Goal: Task Accomplishment & Management: Use online tool/utility

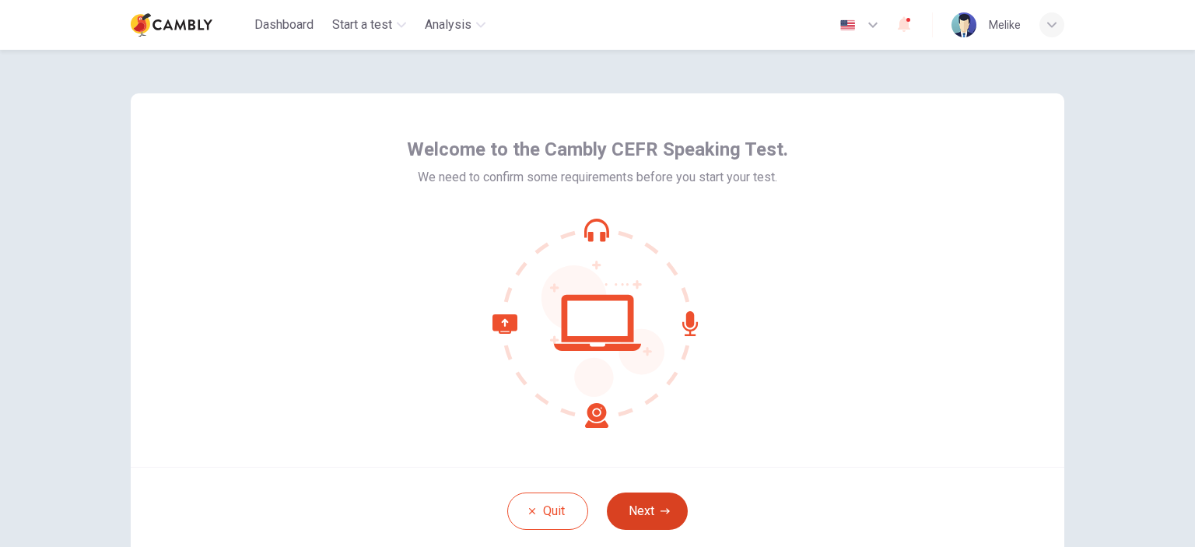
click at [661, 509] on icon "button" at bounding box center [665, 511] width 9 height 9
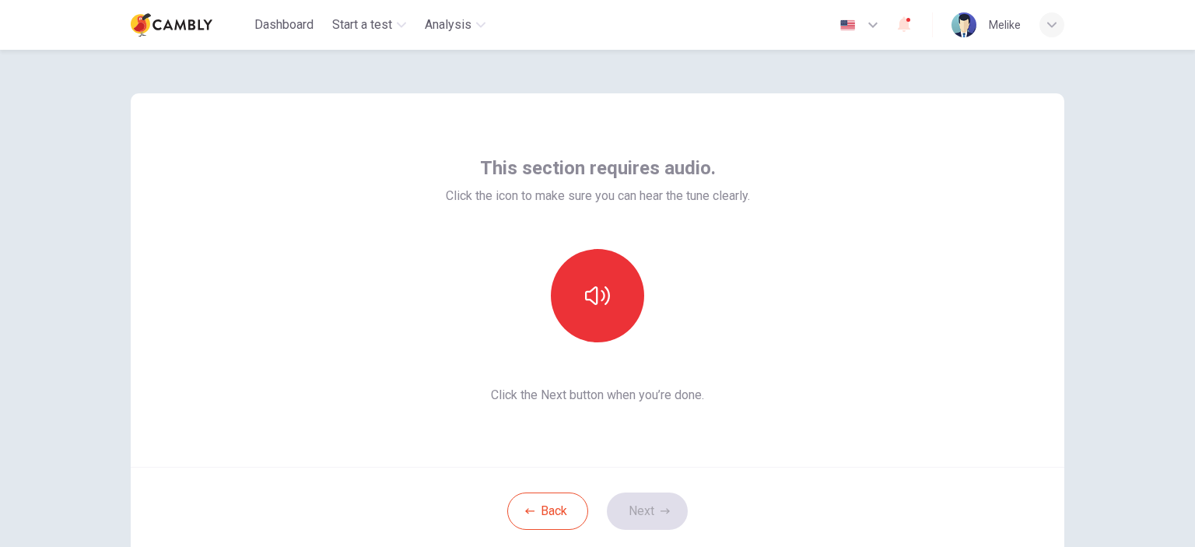
scroll to position [78, 0]
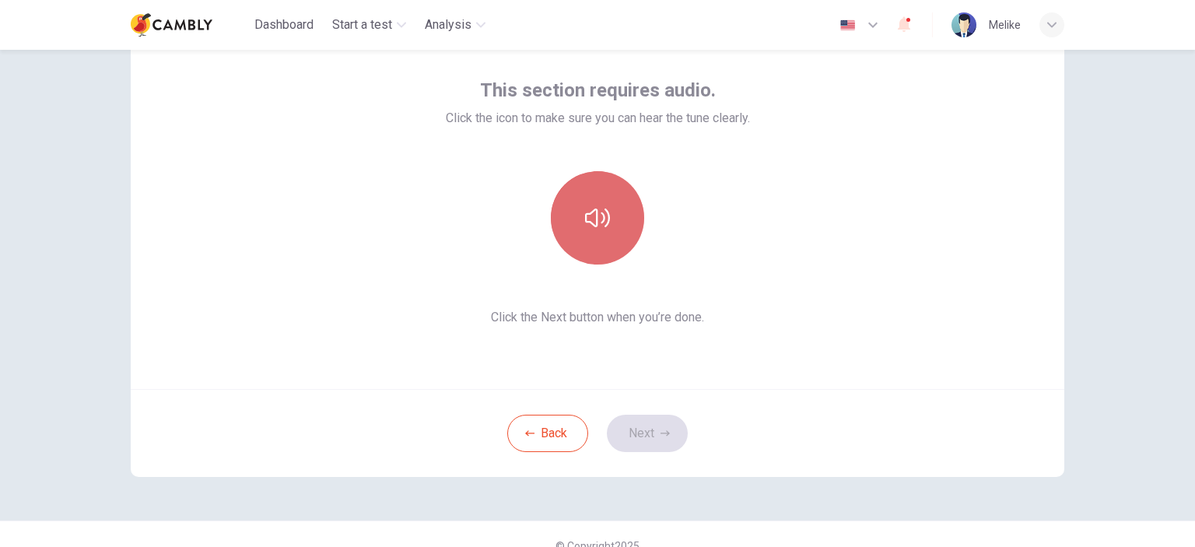
click at [618, 212] on button "button" at bounding box center [597, 217] width 93 height 93
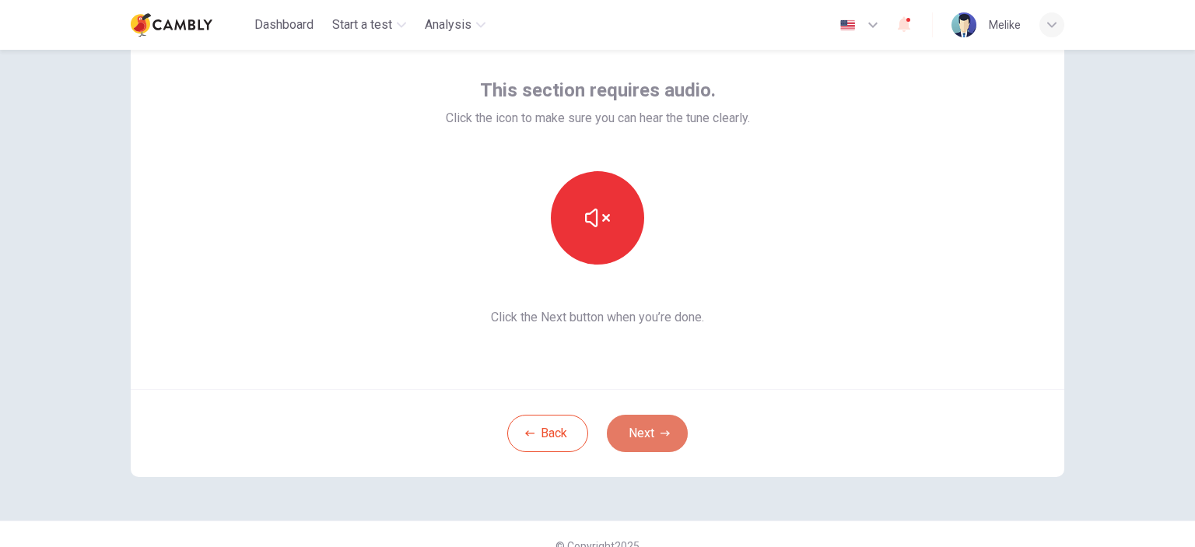
click at [651, 430] on button "Next" at bounding box center [647, 433] width 81 height 37
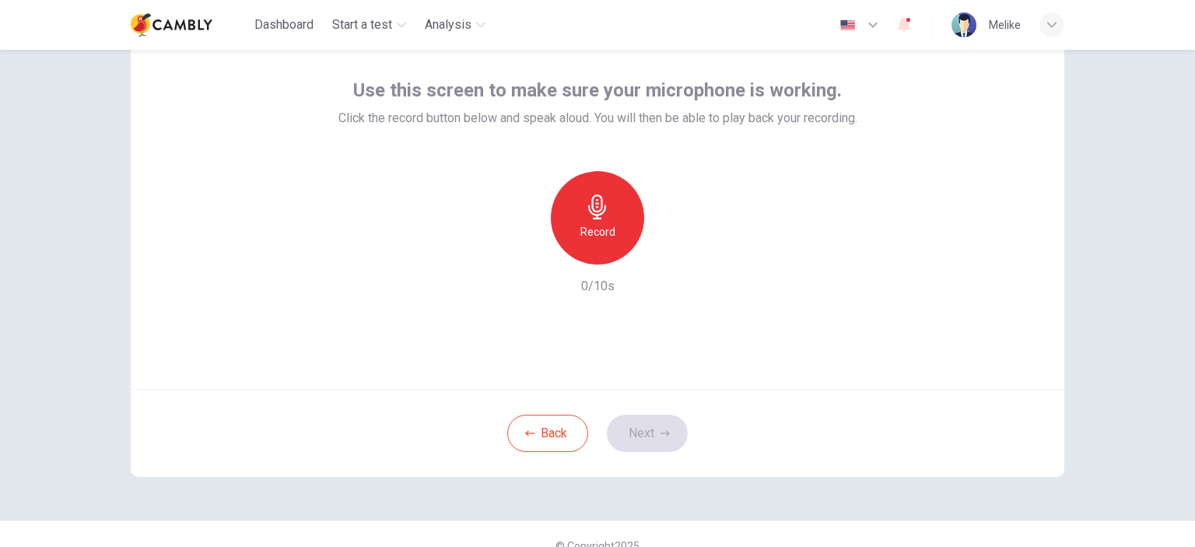
click at [610, 203] on div "Record" at bounding box center [597, 217] width 93 height 93
click at [654, 422] on button "Next" at bounding box center [647, 433] width 81 height 37
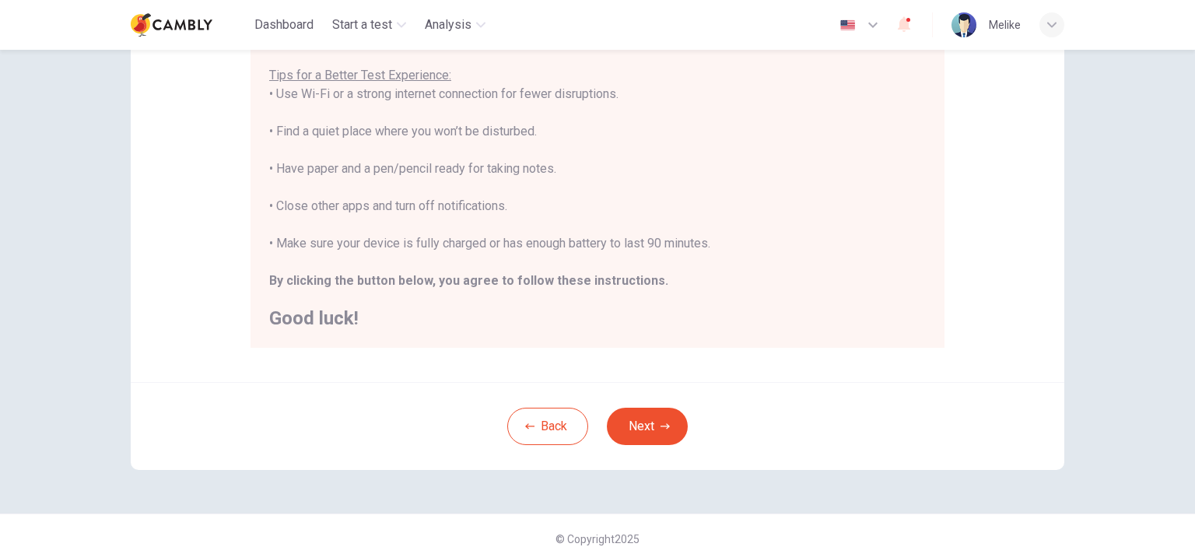
scroll to position [311, 0]
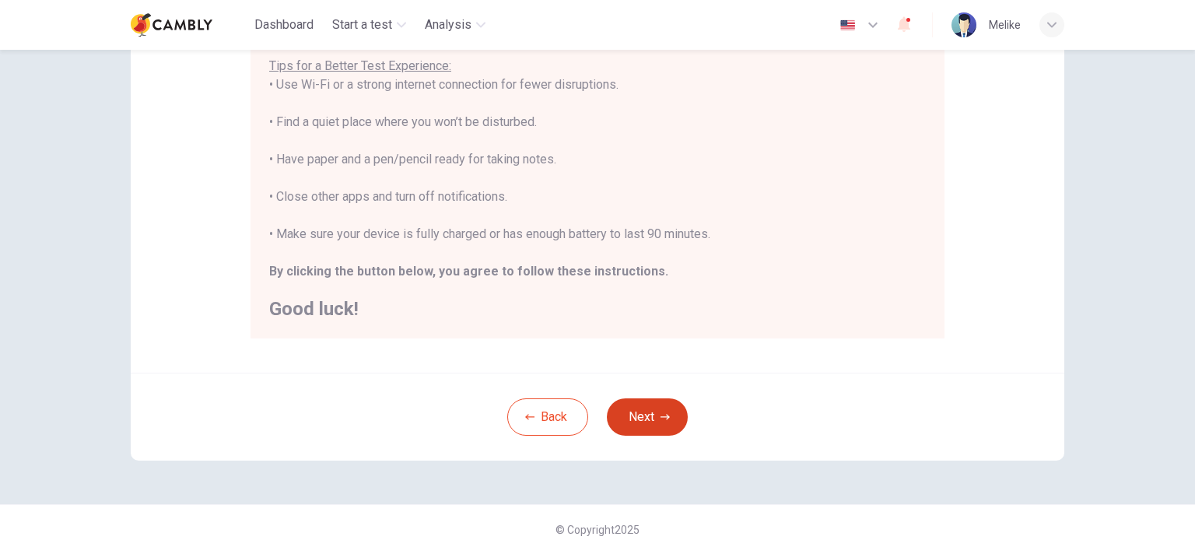
click at [637, 409] on button "Next" at bounding box center [647, 416] width 81 height 37
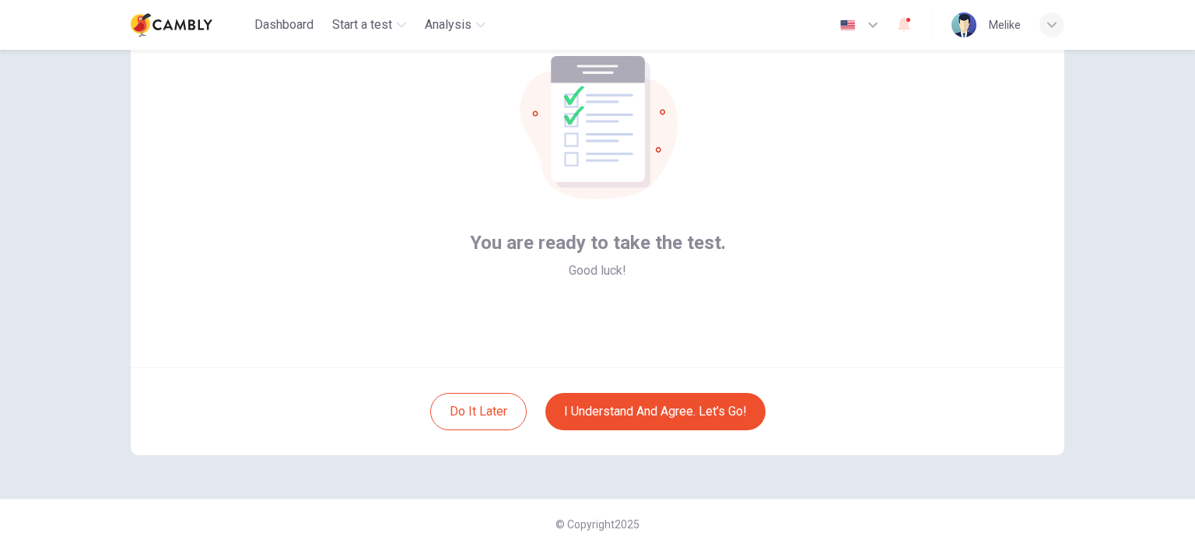
scroll to position [100, 0]
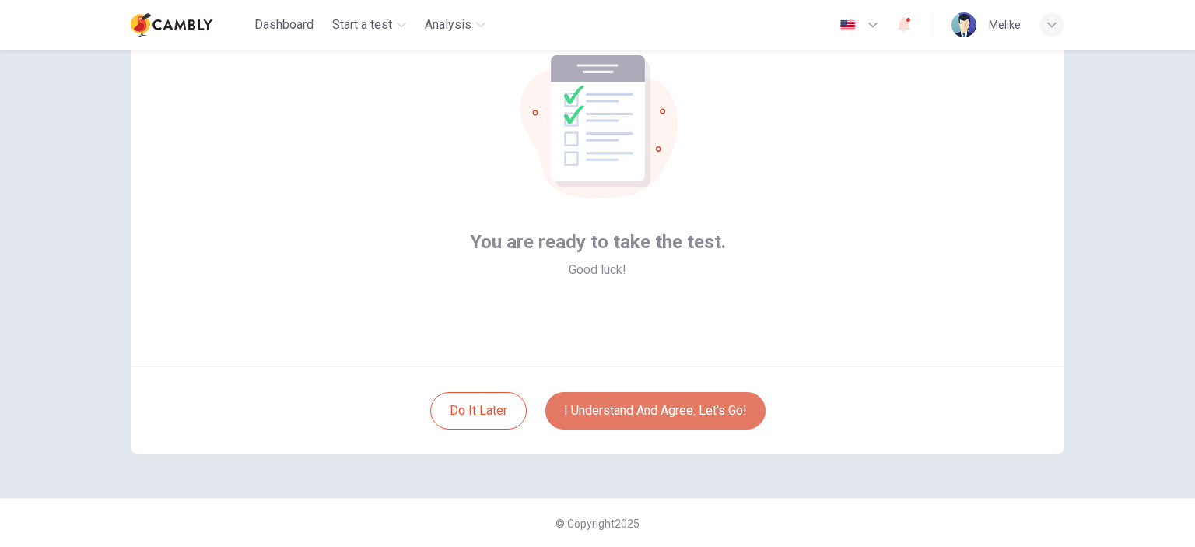
click at [647, 410] on button "I understand and agree. Let’s go!" at bounding box center [656, 410] width 220 height 37
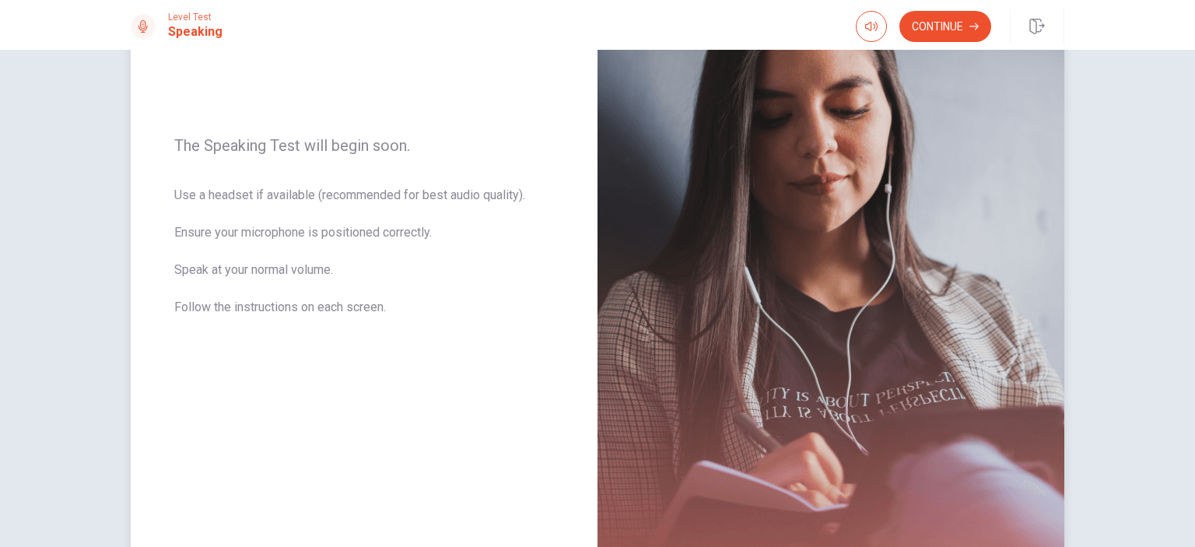
scroll to position [137, 0]
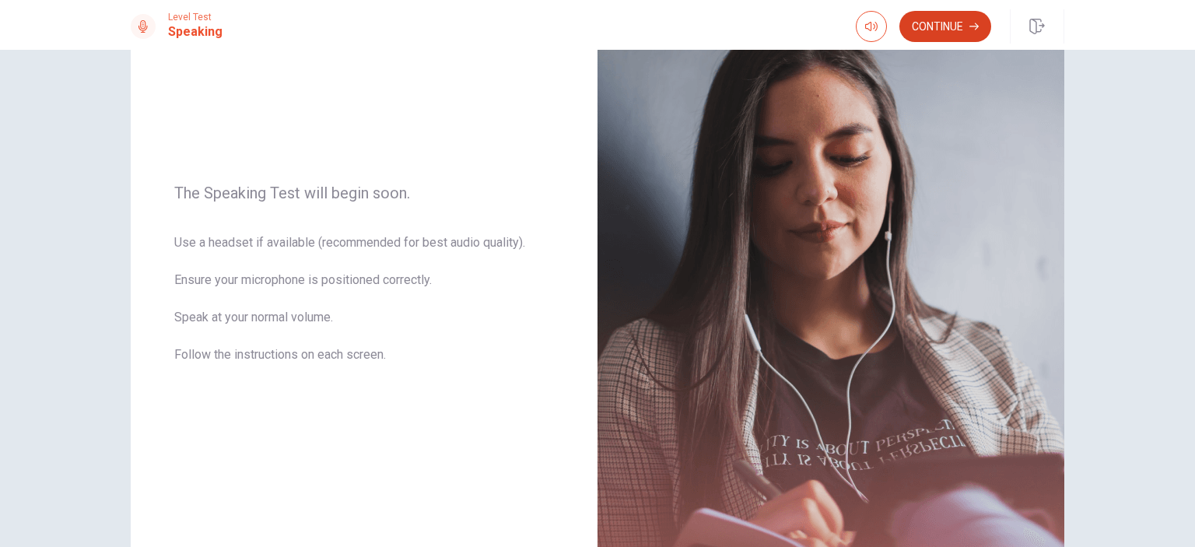
click at [962, 32] on button "Continue" at bounding box center [946, 26] width 92 height 31
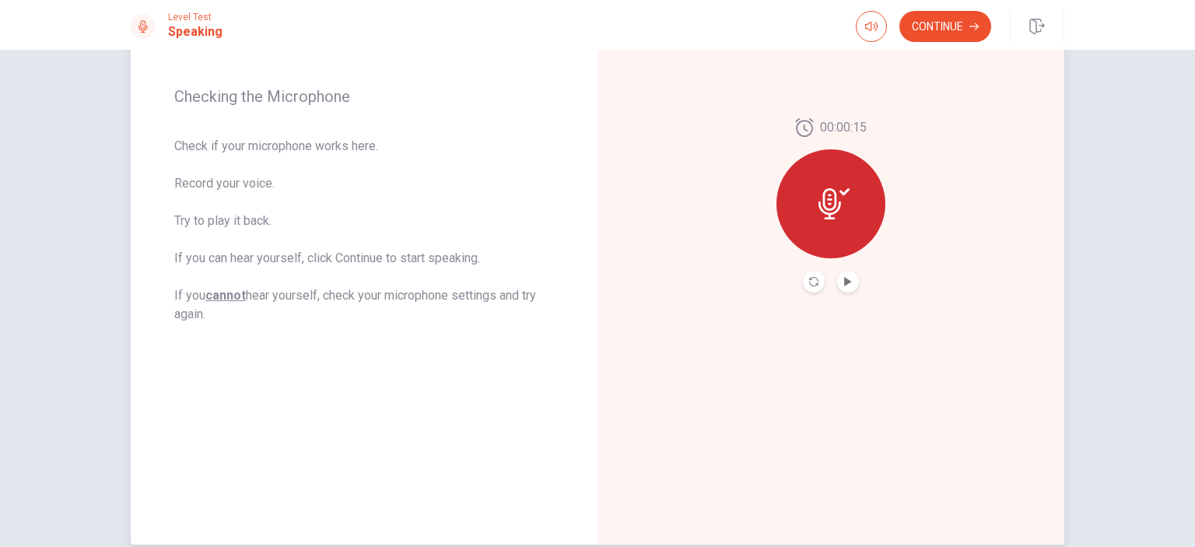
scroll to position [215, 0]
click at [940, 33] on button "Continue" at bounding box center [946, 26] width 92 height 31
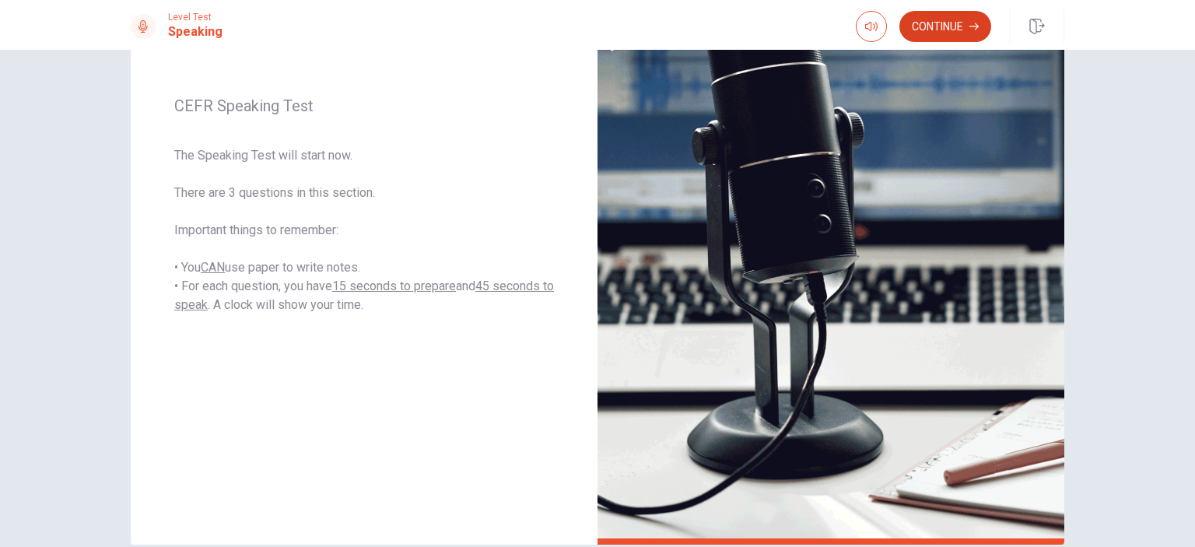
click at [963, 30] on button "Continue" at bounding box center [946, 26] width 92 height 31
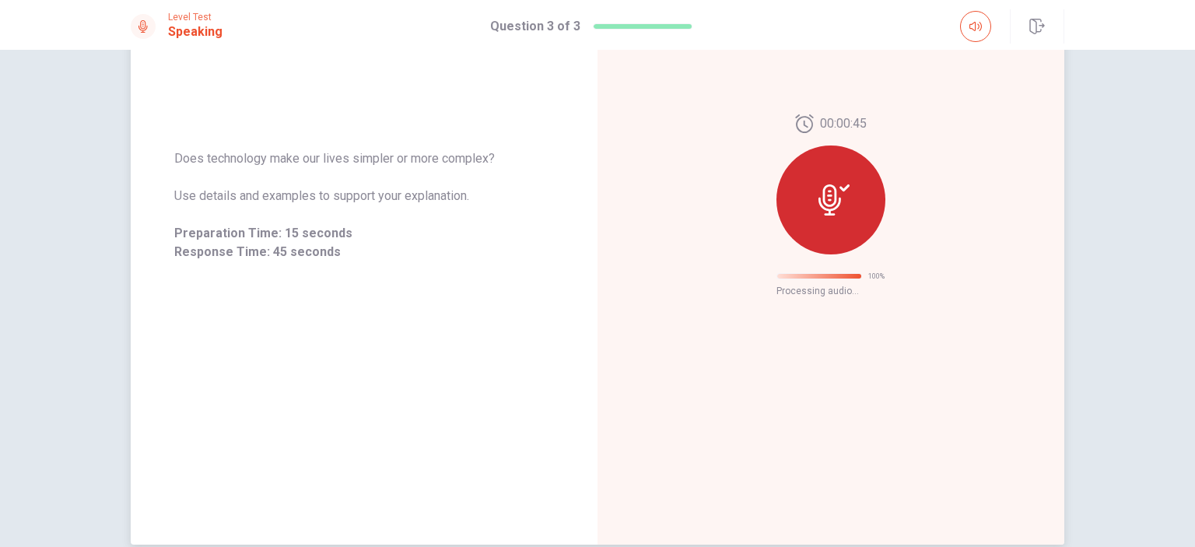
scroll to position [19, 0]
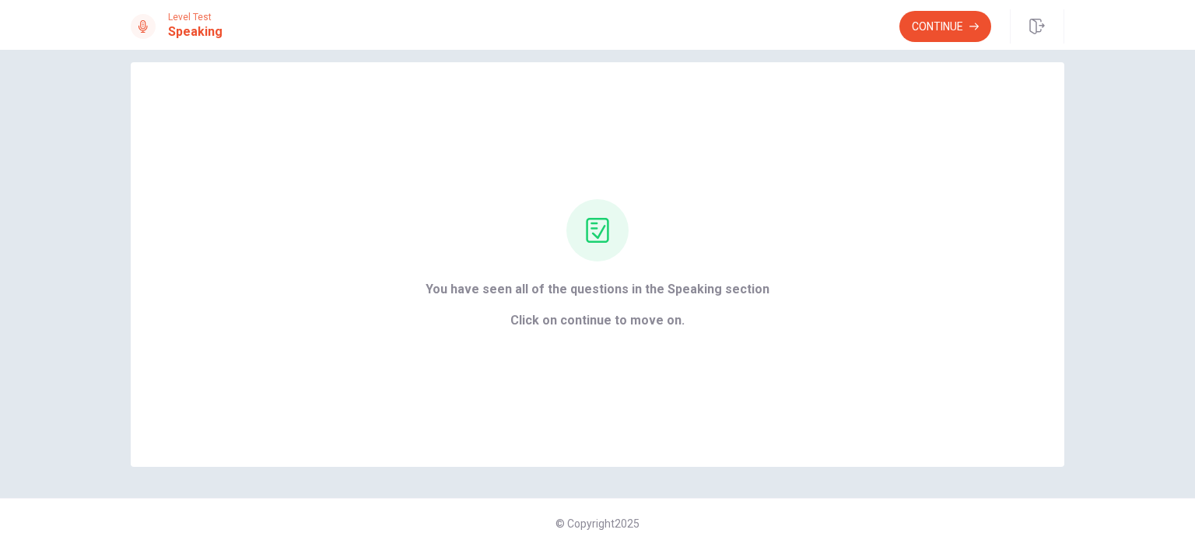
click at [954, 19] on button "Continue" at bounding box center [946, 26] width 92 height 31
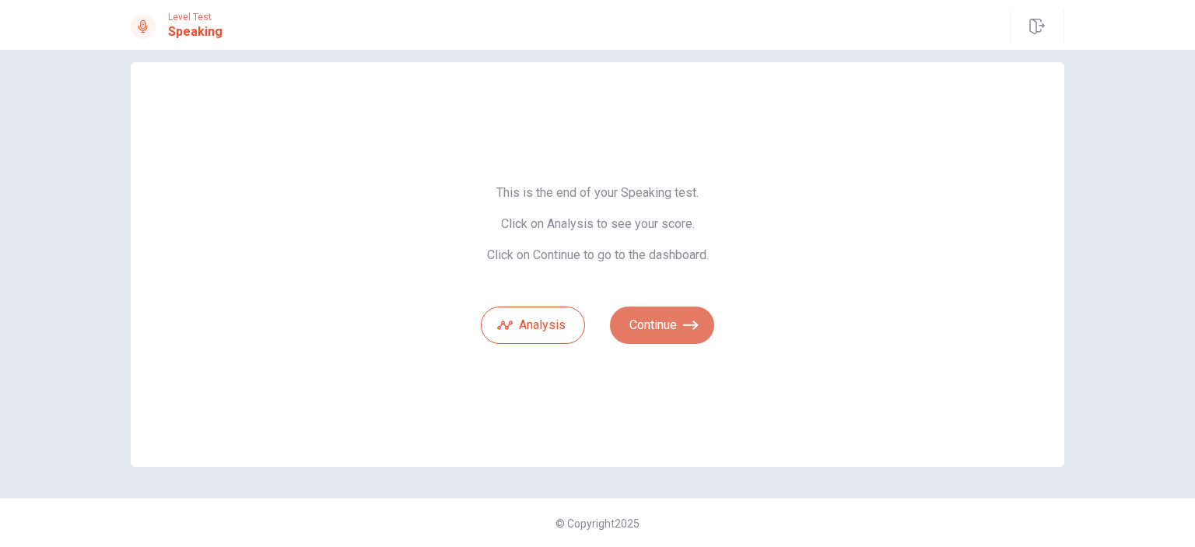
click at [658, 324] on button "Continue" at bounding box center [662, 325] width 104 height 37
